Goal: Entertainment & Leisure: Consume media (video, audio)

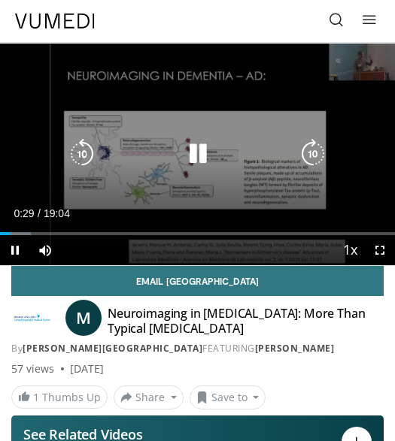
click at [227, 130] on div "10 seconds Tap to unmute" at bounding box center [197, 155] width 395 height 222
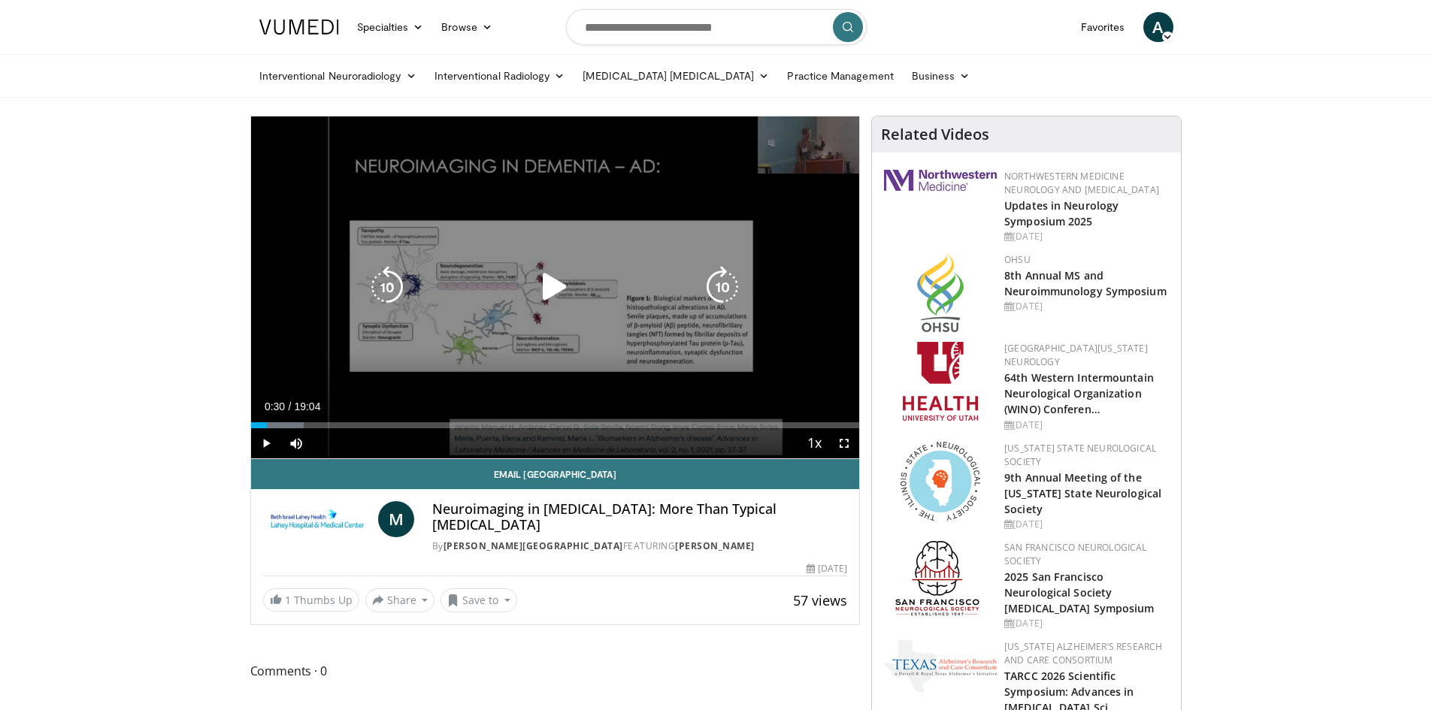
click at [394, 258] on div "10 seconds Tap to unmute" at bounding box center [555, 287] width 609 height 342
click at [394, 285] on icon "Video Player" at bounding box center [555, 287] width 42 height 42
click at [394, 286] on icon "Video Player" at bounding box center [555, 287] width 42 height 42
drag, startPoint x: 489, startPoint y: 230, endPoint x: 500, endPoint y: 303, distance: 73.8
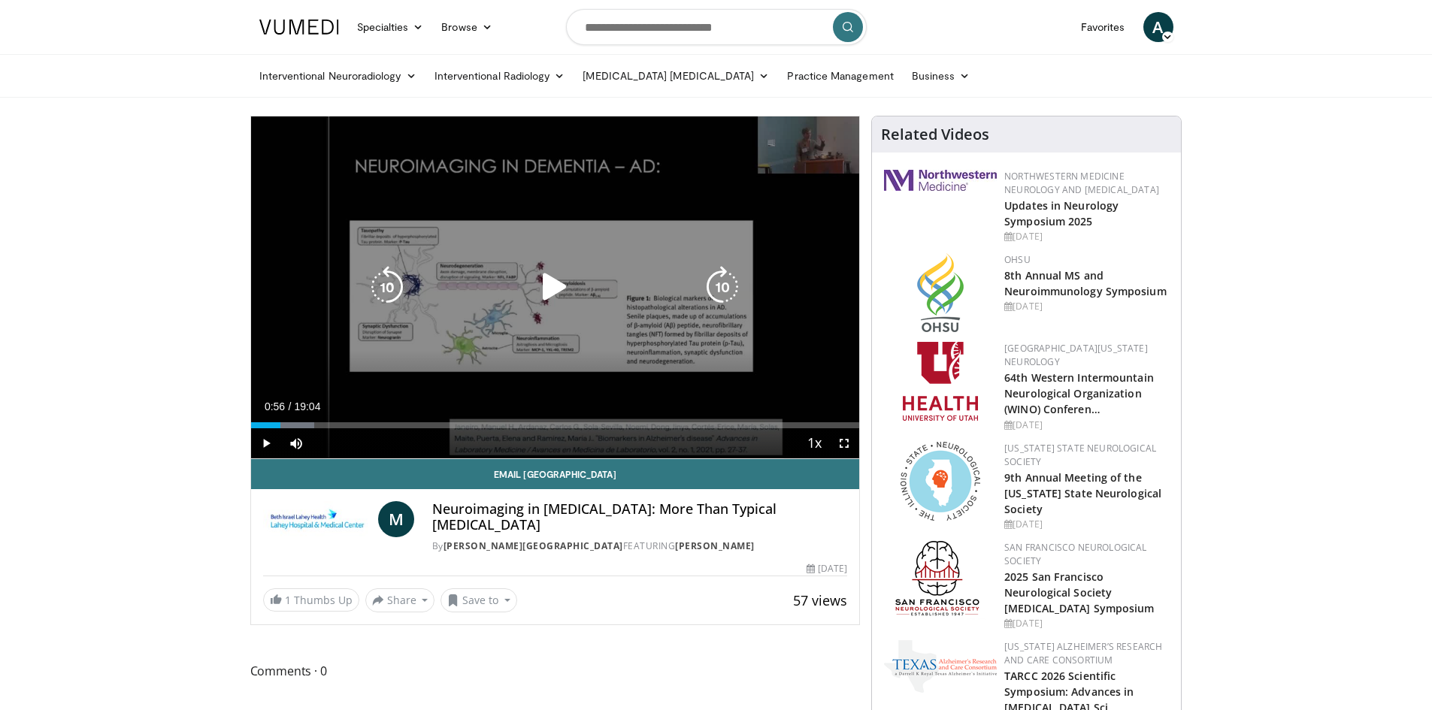
click at [394, 231] on div "10 seconds Tap to unmute" at bounding box center [555, 287] width 609 height 342
click at [394, 299] on icon "Video Player" at bounding box center [555, 287] width 42 height 42
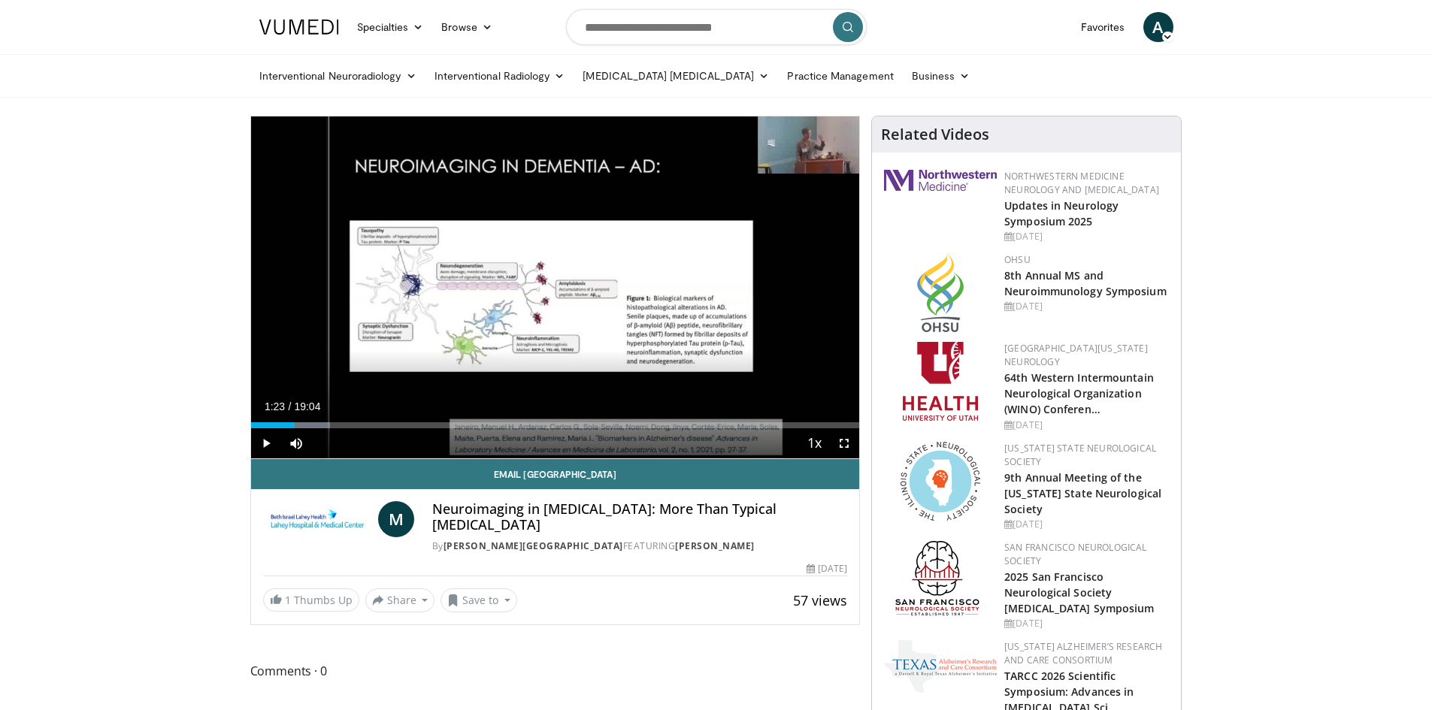
click at [394, 289] on div "10 seconds Tap to unmute" at bounding box center [555, 287] width 609 height 342
